Goal: Task Accomplishment & Management: Use online tool/utility

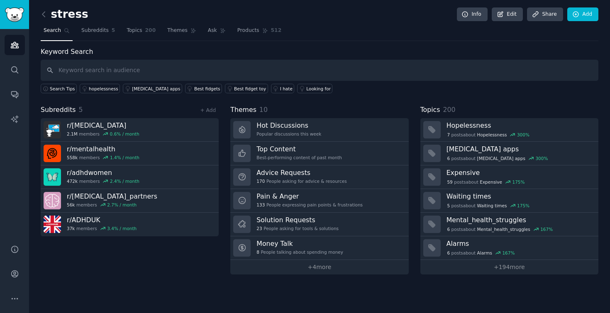
click at [153, 10] on div "stress Info Edit Share Add" at bounding box center [320, 15] width 558 height 17
click at [46, 19] on link at bounding box center [46, 14] width 10 height 13
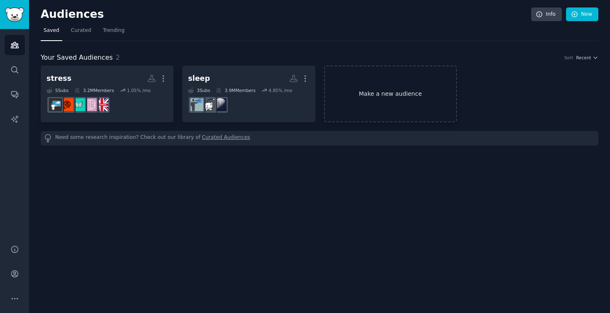
click at [366, 102] on link "Make a new audience" at bounding box center [390, 94] width 133 height 57
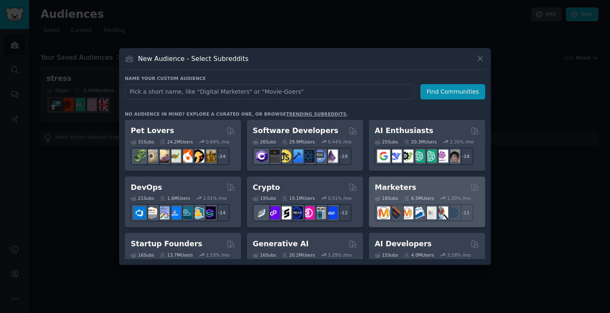
click at [412, 185] on div "Marketers" at bounding box center [427, 188] width 105 height 10
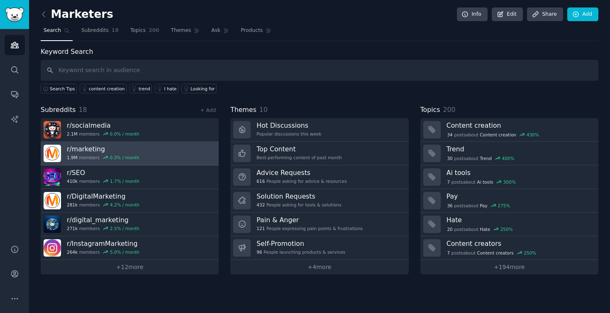
click at [169, 154] on link "r/ marketing 1.9M members 0.3 % / month" at bounding box center [130, 154] width 178 height 24
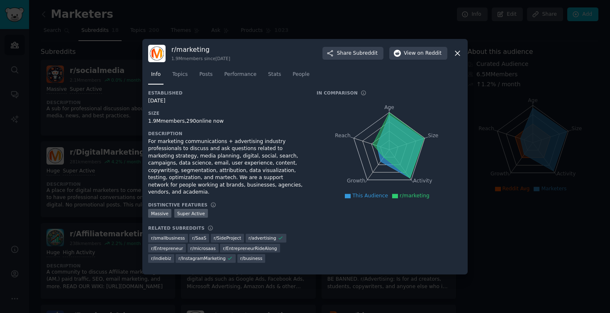
click at [459, 56] on icon at bounding box center [457, 53] width 9 height 9
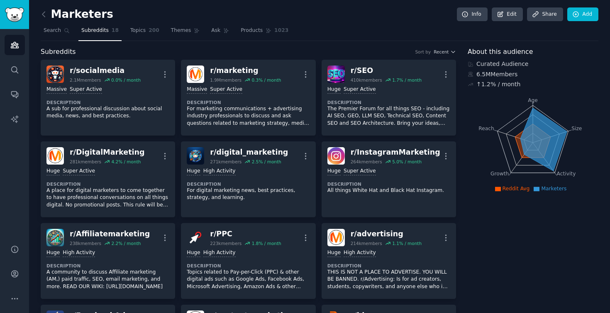
click at [48, 17] on link at bounding box center [46, 14] width 10 height 13
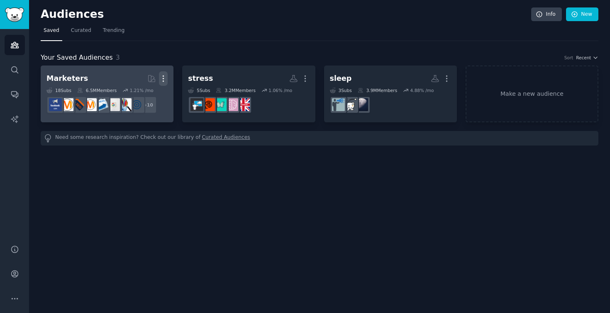
click at [165, 80] on icon "button" at bounding box center [163, 78] width 9 height 9
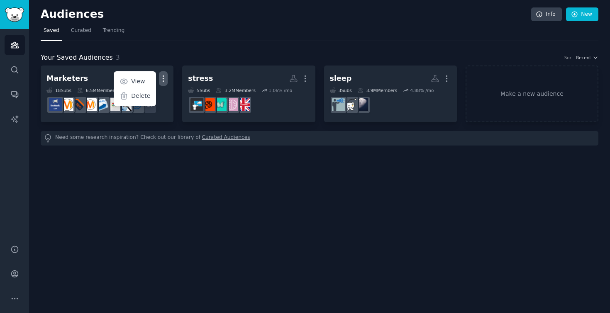
click at [313, 209] on div "Audiences Info New Saved Curated Trending Your Saved Audiences 3 Sort Recent Ma…" at bounding box center [319, 156] width 581 height 313
click at [512, 73] on link "Make a new audience" at bounding box center [532, 94] width 133 height 57
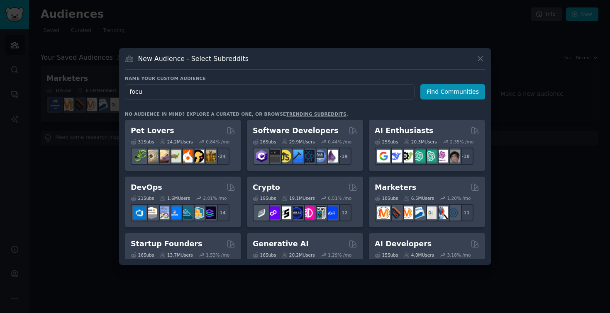
type input "focus"
click at [441, 85] on button "Find Communities" at bounding box center [452, 91] width 65 height 15
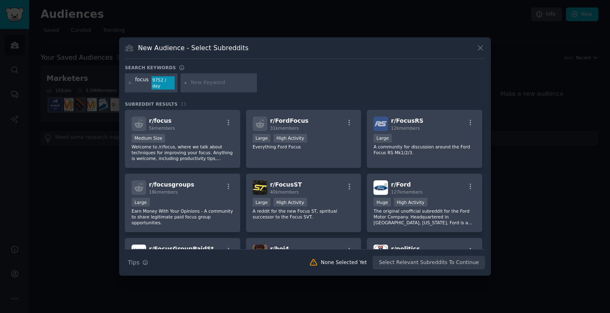
click at [131, 85] on div at bounding box center [130, 82] width 5 height 13
click at [129, 83] on icon at bounding box center [130, 83] width 5 height 5
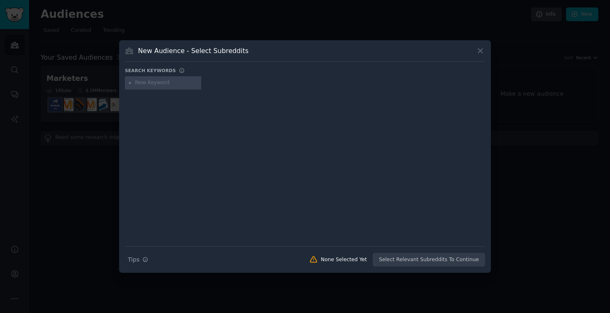
click at [159, 86] on input "text" at bounding box center [166, 82] width 63 height 7
type input "can't focus"
type input "[MEDICAL_DATA]"
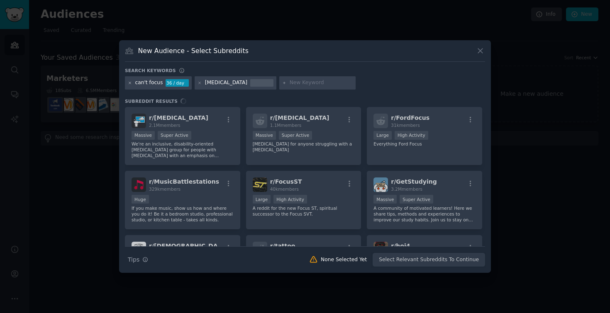
click at [129, 84] on icon at bounding box center [130, 83] width 2 height 2
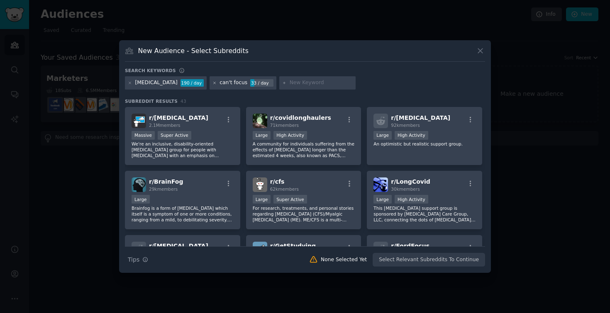
click at [212, 84] on icon at bounding box center [214, 83] width 5 height 5
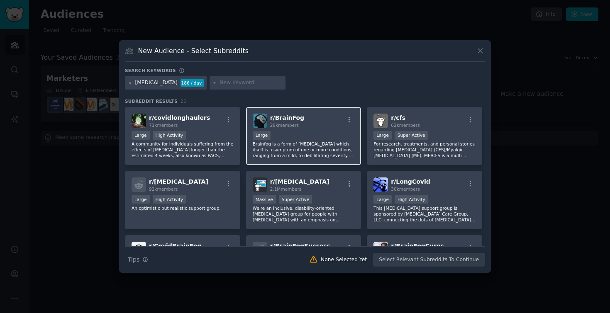
click at [327, 149] on p "Brainfog is a form of [MEDICAL_DATA] which itself is a symptom of one or more c…" at bounding box center [304, 149] width 102 height 17
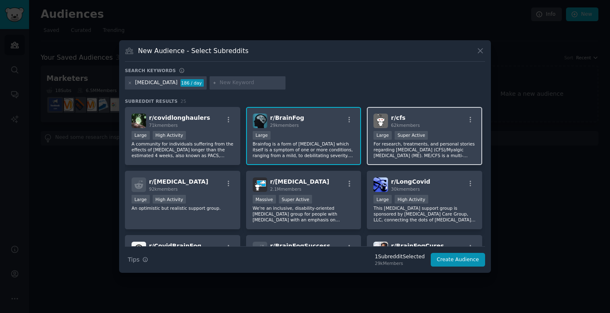
click at [378, 148] on p "For research, treatments, and personal stories regarding [MEDICAL_DATA] (CFS)/M…" at bounding box center [424, 149] width 102 height 17
click at [414, 142] on p "For research, treatments, and personal stories regarding [MEDICAL_DATA] (CFS)/M…" at bounding box center [424, 149] width 102 height 17
click at [324, 142] on p "Brainfog is a form of [MEDICAL_DATA] which itself is a symptom of one or more c…" at bounding box center [304, 149] width 102 height 17
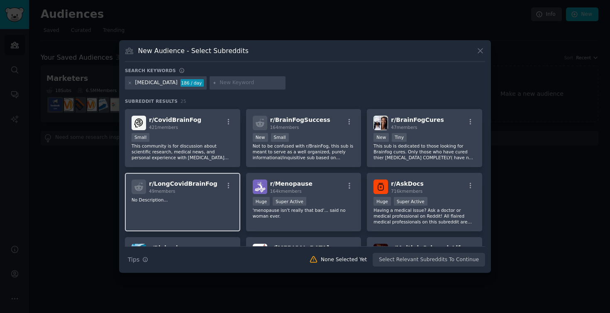
scroll to position [121, 0]
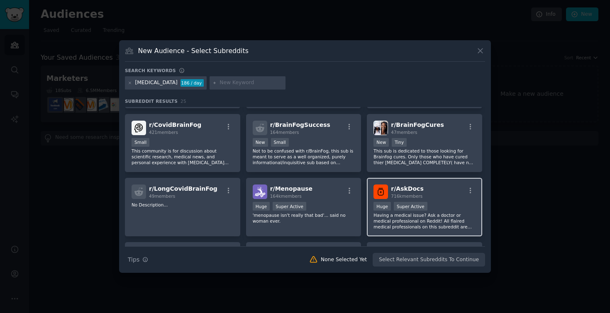
click at [426, 197] on div "r/ AskDocs 716k members" at bounding box center [424, 192] width 102 height 15
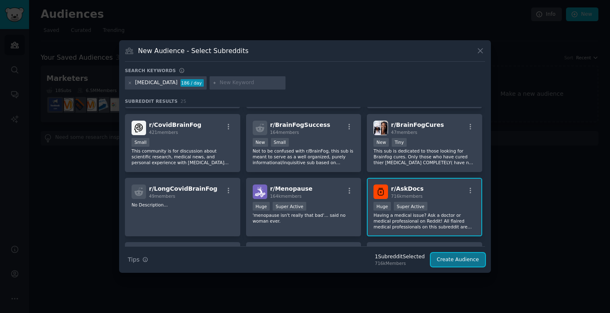
click at [461, 265] on button "Create Audience" at bounding box center [458, 260] width 55 height 14
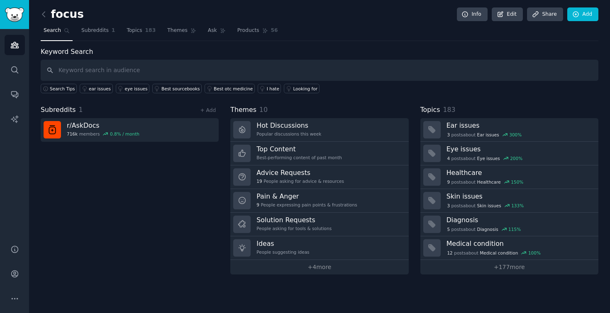
click at [41, 8] on link at bounding box center [46, 14] width 10 height 13
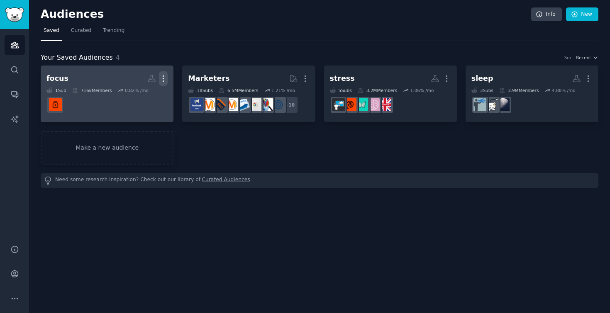
click at [162, 77] on icon "button" at bounding box center [163, 78] width 9 height 9
click at [103, 76] on h2 "focus More View Delete" at bounding box center [106, 78] width 121 height 15
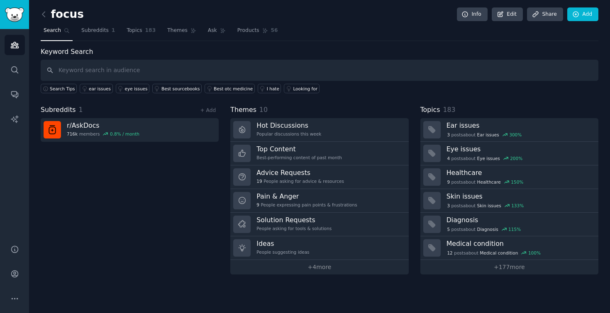
click at [75, 15] on h2 "focus" at bounding box center [62, 14] width 43 height 13
click at [506, 8] on link "Edit" at bounding box center [507, 14] width 31 height 14
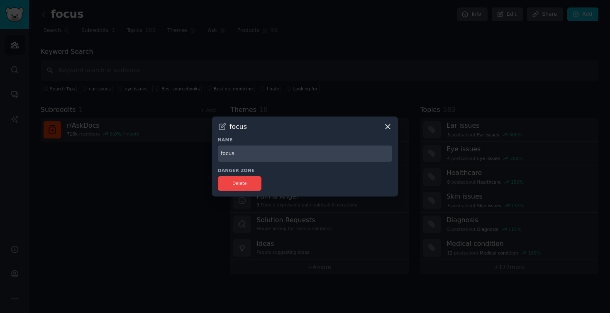
click at [255, 156] on input "focus" at bounding box center [305, 154] width 174 height 16
type input "ask doc"
click at [254, 172] on h3 "Danger Zone" at bounding box center [305, 171] width 174 height 6
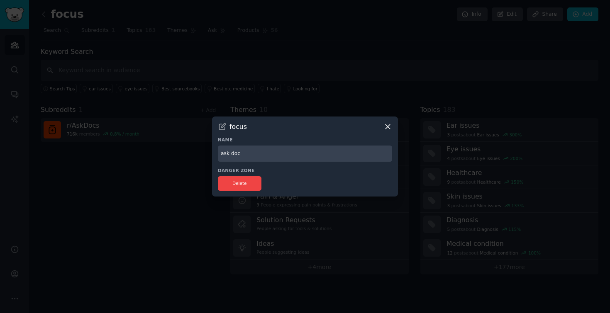
click at [320, 155] on input "ask doc" at bounding box center [305, 154] width 174 height 16
click at [320, 105] on div at bounding box center [305, 156] width 610 height 313
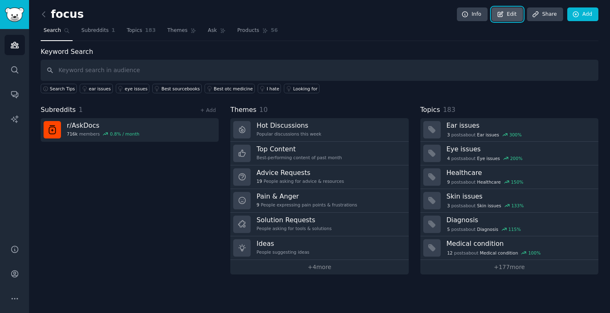
click at [516, 19] on link "Edit" at bounding box center [507, 14] width 31 height 14
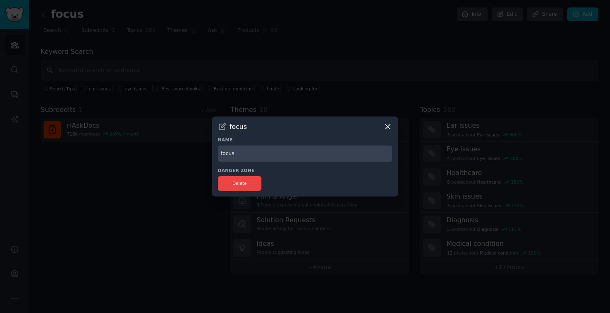
click at [254, 154] on input "focus" at bounding box center [305, 154] width 174 height 16
type input "ask doc"
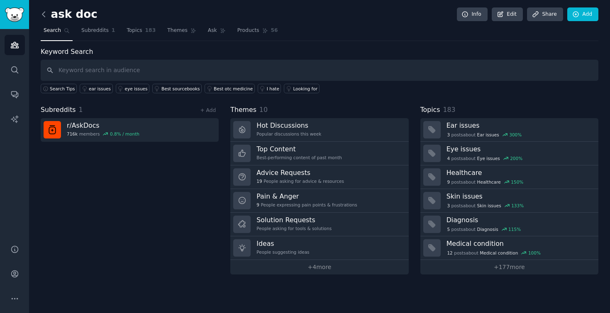
click at [41, 15] on icon at bounding box center [43, 14] width 9 height 9
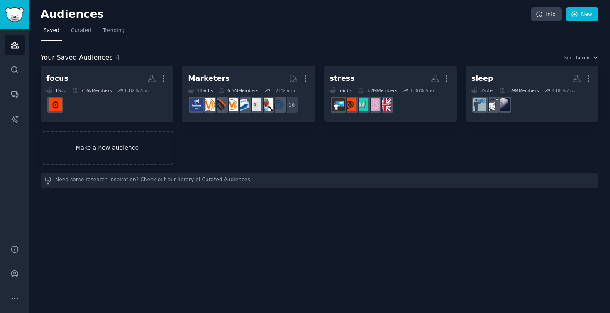
click at [122, 143] on link "Make a new audience" at bounding box center [107, 148] width 133 height 34
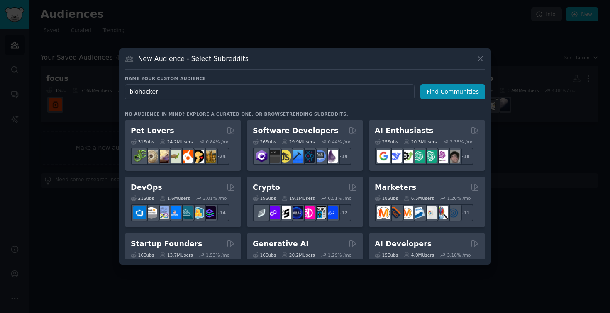
type input "biohackers"
click button "Find Communities" at bounding box center [452, 91] width 65 height 15
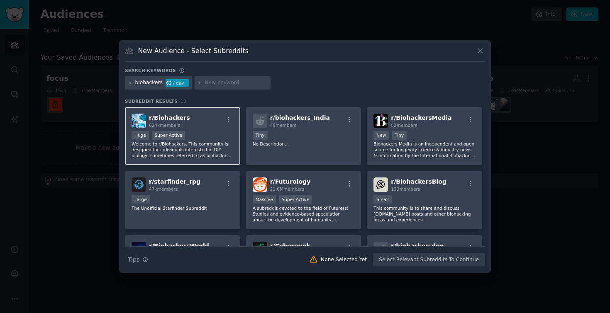
click at [203, 136] on div "Huge Super Active" at bounding box center [183, 136] width 102 height 10
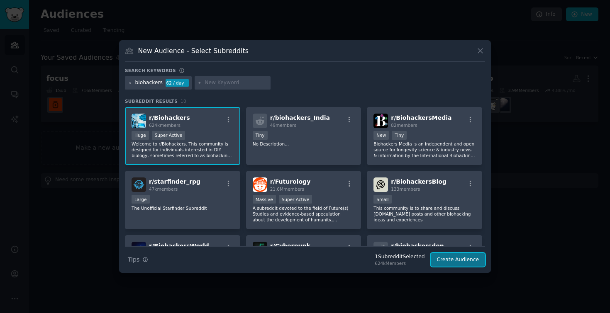
click at [471, 261] on button "Create Audience" at bounding box center [458, 260] width 55 height 14
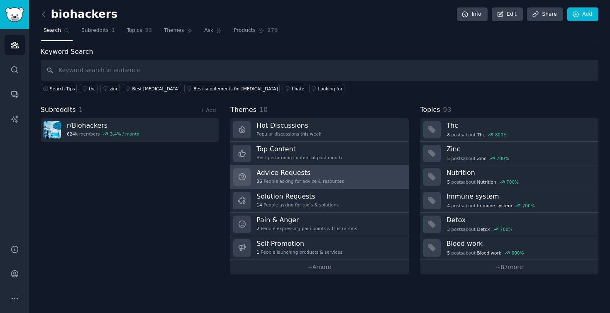
click at [290, 178] on div "36 People asking for advice & resources" at bounding box center [300, 181] width 88 height 6
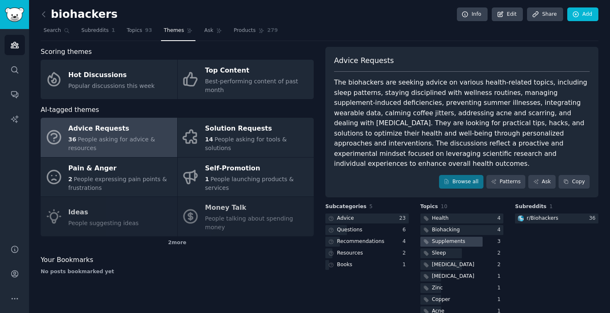
click at [454, 238] on div "Supplements" at bounding box center [448, 241] width 33 height 7
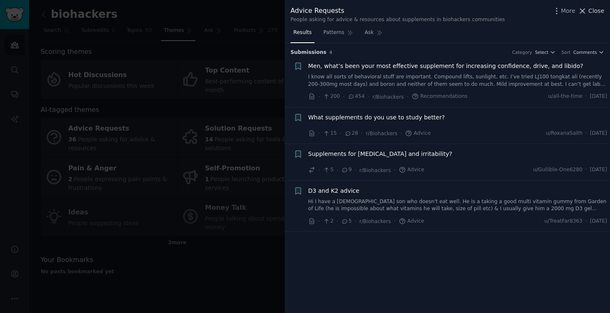
click at [587, 10] on icon at bounding box center [582, 11] width 9 height 9
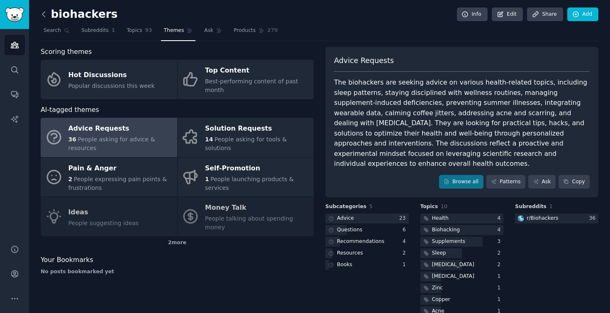
click at [44, 15] on icon at bounding box center [43, 14] width 9 height 9
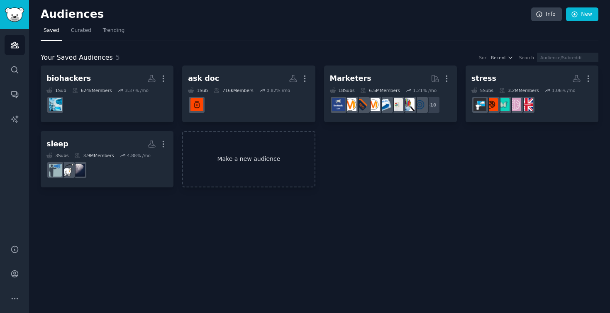
click at [243, 162] on link "Make a new audience" at bounding box center [248, 159] width 133 height 57
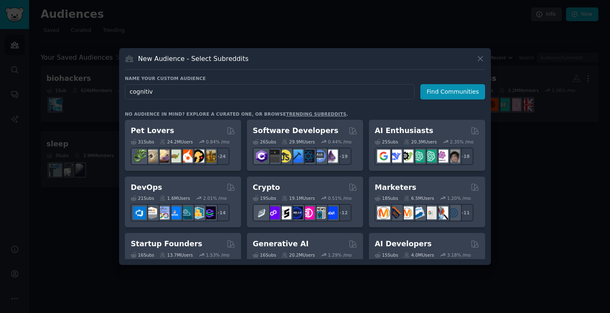
type input "cognitive"
click button "Find Communities" at bounding box center [452, 91] width 65 height 15
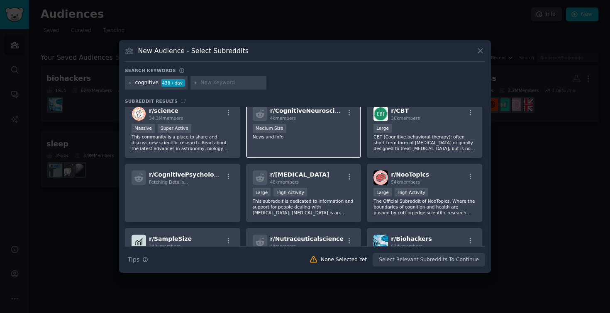
scroll to position [137, 0]
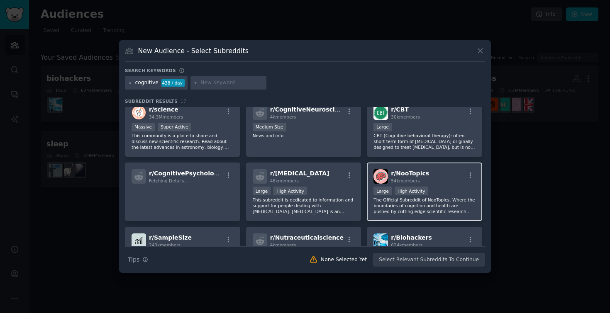
click at [388, 204] on p "The Official Subreddit of NooTopics. Where the boundaries of cognition and heal…" at bounding box center [424, 205] width 102 height 17
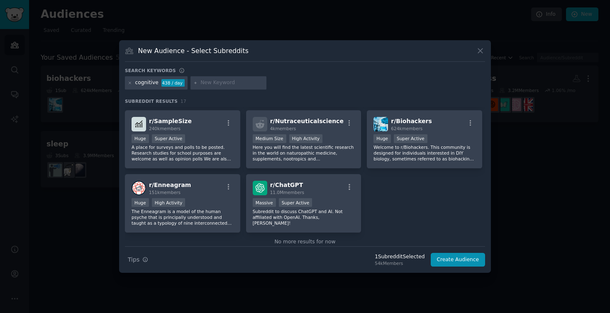
scroll to position [255, 0]
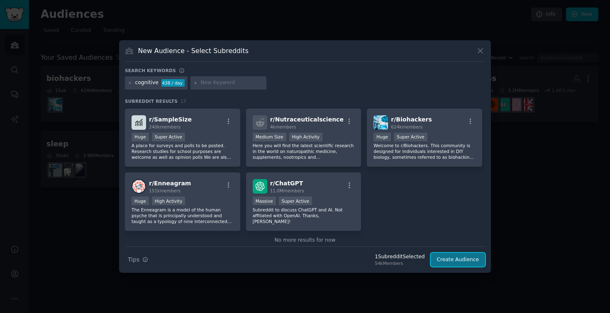
click at [459, 259] on button "Create Audience" at bounding box center [458, 260] width 55 height 14
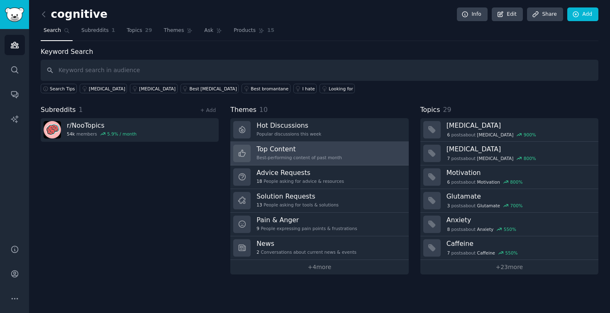
click at [337, 157] on div "Best-performing content of past month" at bounding box center [298, 158] width 85 height 6
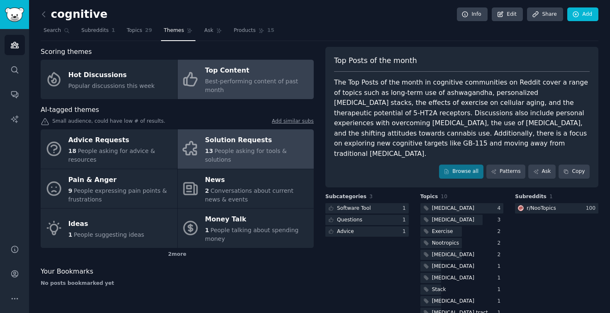
click at [272, 160] on link "Solution Requests 13 People asking for tools & solutions" at bounding box center [246, 148] width 137 height 39
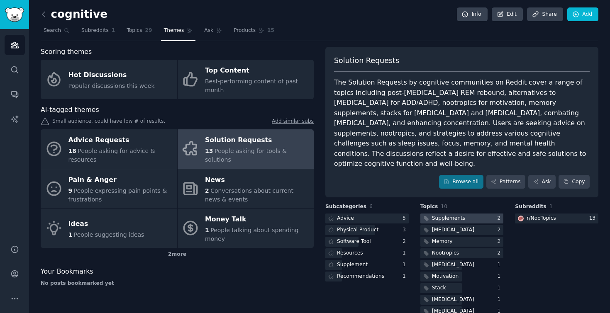
click at [457, 214] on div "Supplements" at bounding box center [443, 219] width 46 height 10
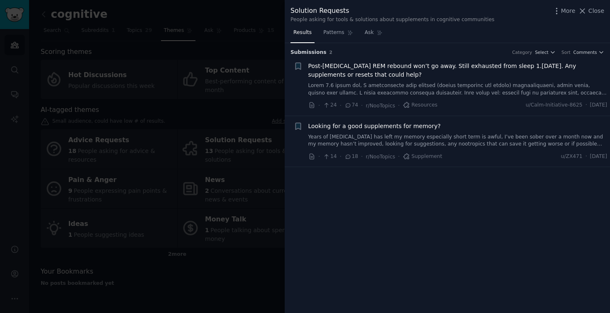
click at [479, 137] on link "Years of [MEDICAL_DATA] has left my memory especially short term is awful, I’ve…" at bounding box center [457, 141] width 299 height 15
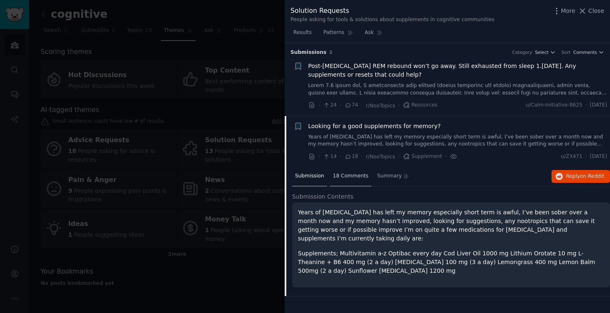
click at [350, 176] on span "18 Comments" at bounding box center [351, 176] width 36 height 7
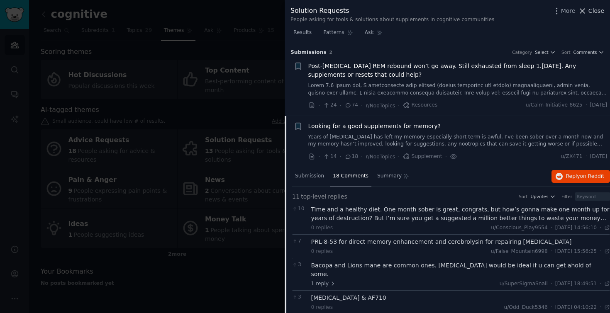
click at [591, 9] on span "Close" at bounding box center [596, 11] width 16 height 9
